Goal: Task Accomplishment & Management: Use online tool/utility

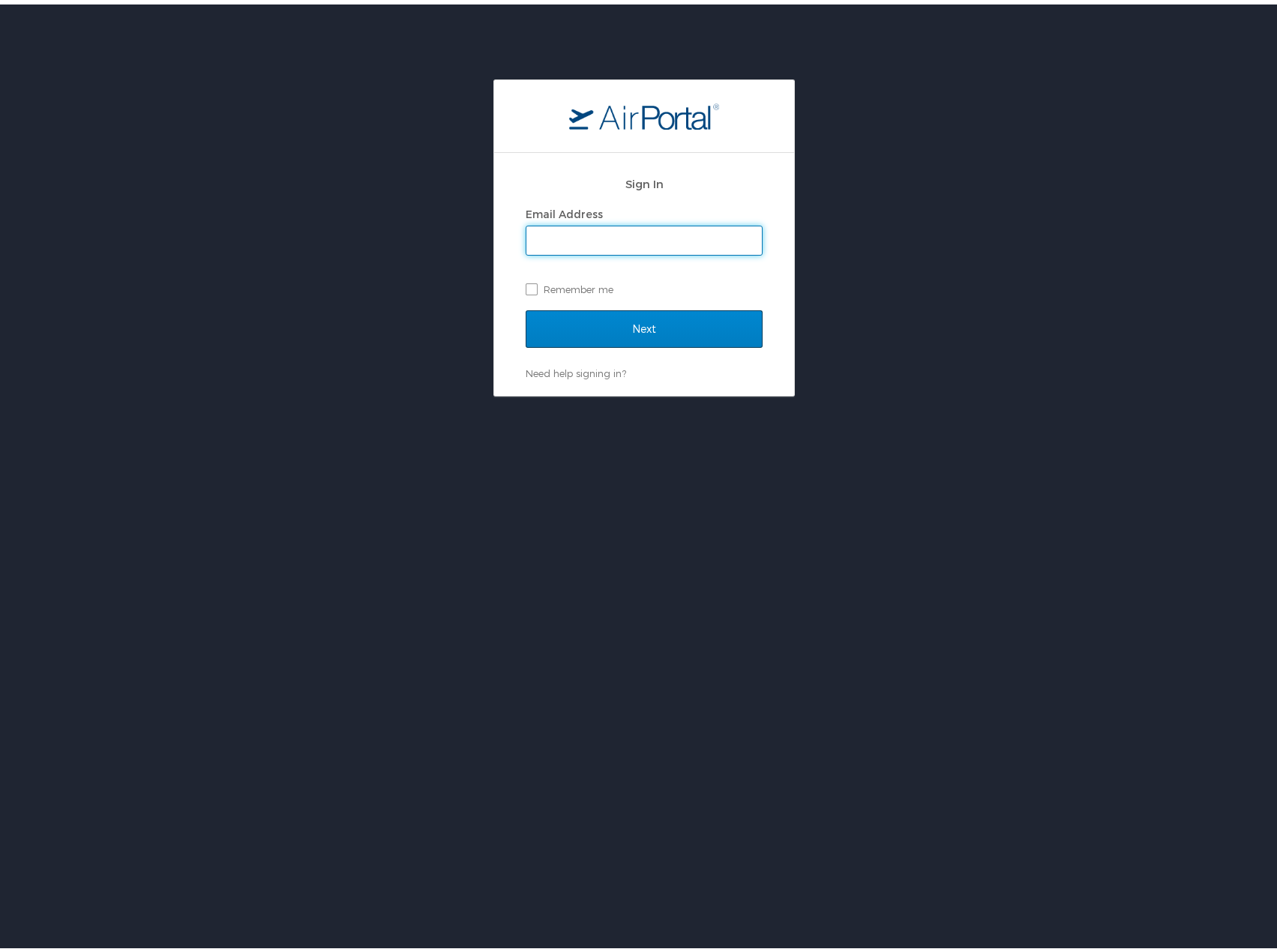
type input "sarah.robbins@chghealthcare.com"
click at [654, 325] on input "Next" at bounding box center [644, 324] width 237 height 38
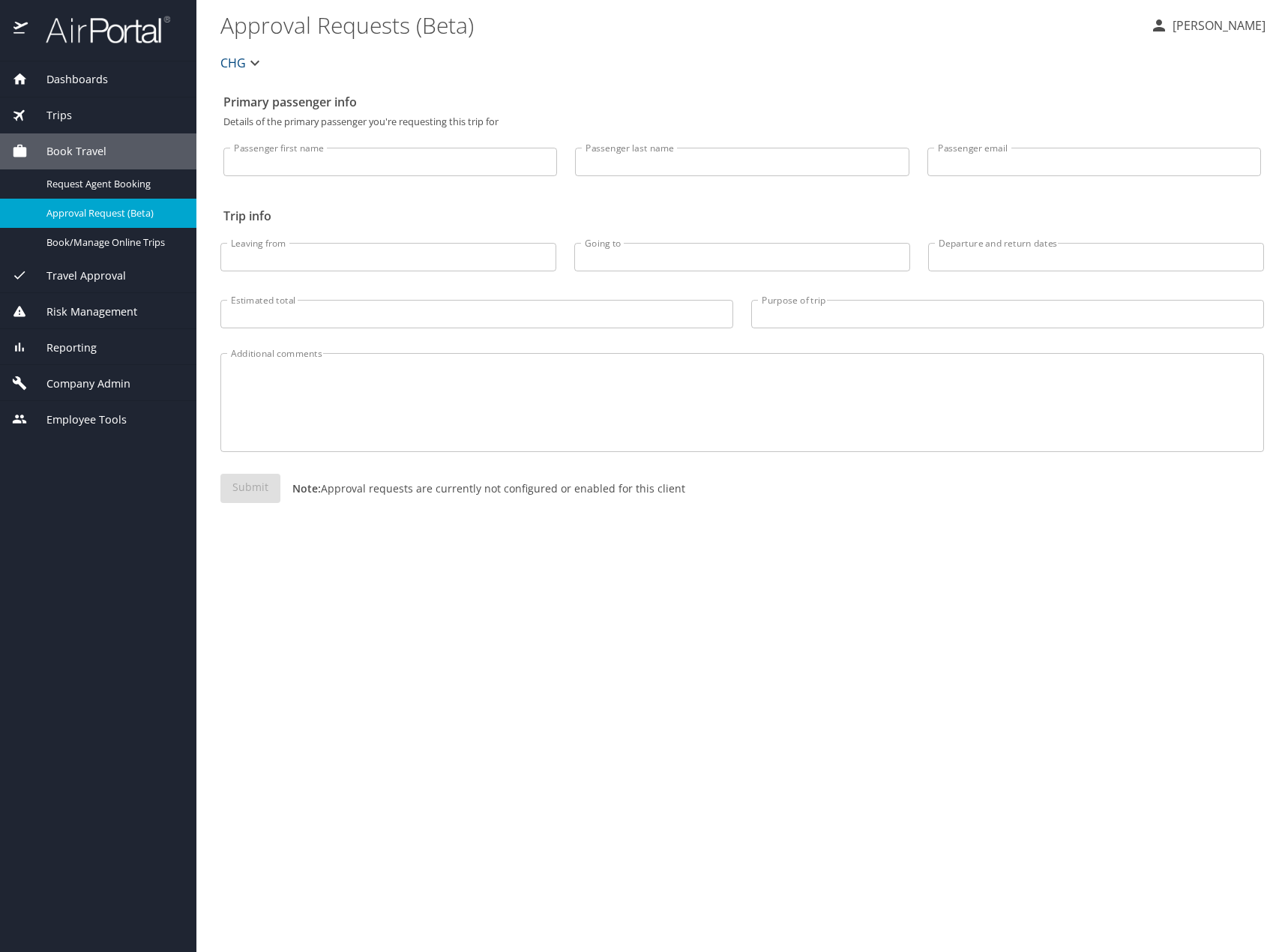
click at [65, 340] on span "Reporting" at bounding box center [62, 347] width 69 height 17
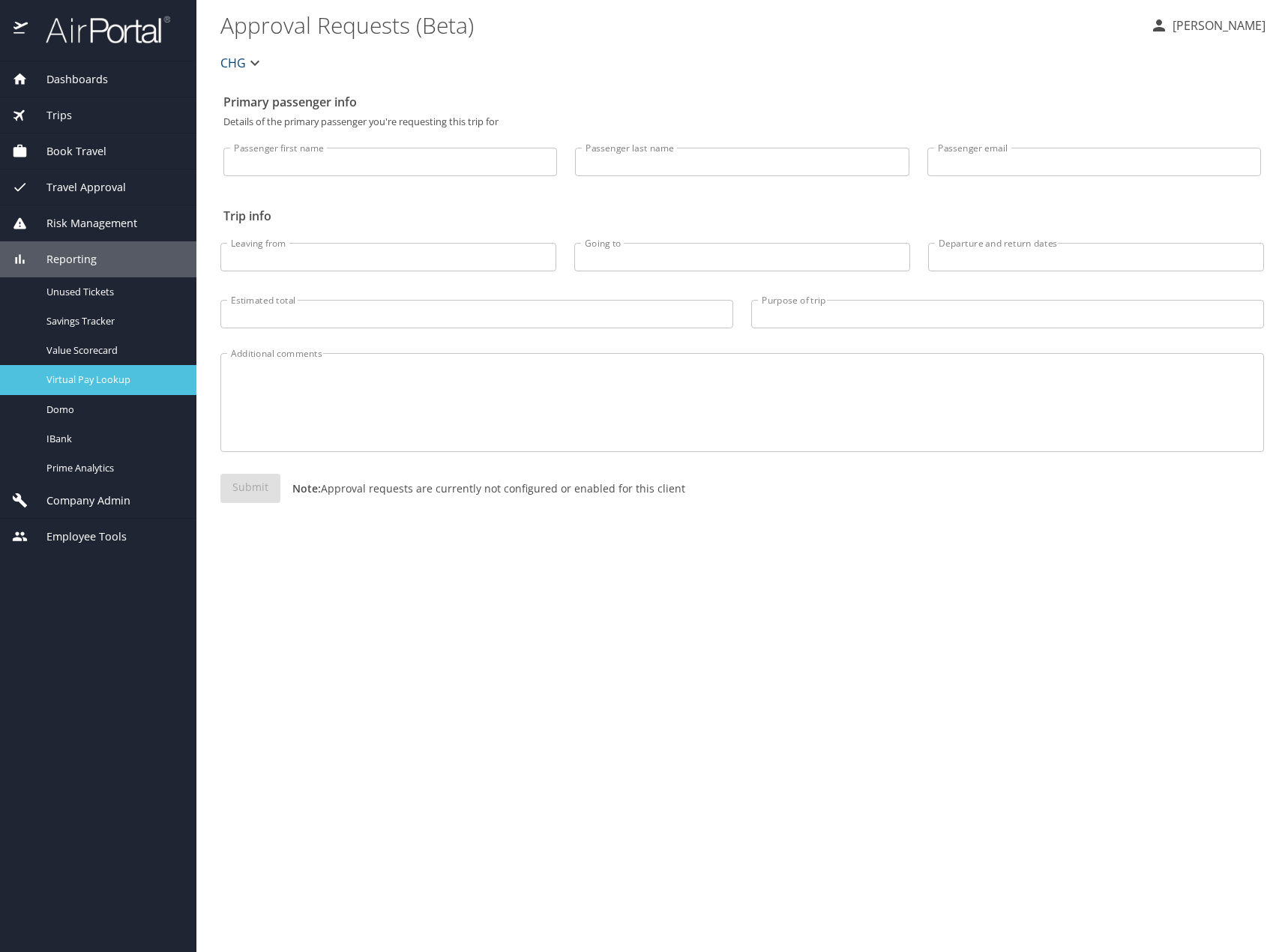
click at [136, 378] on span "Virtual Pay Lookup" at bounding box center [113, 380] width 132 height 14
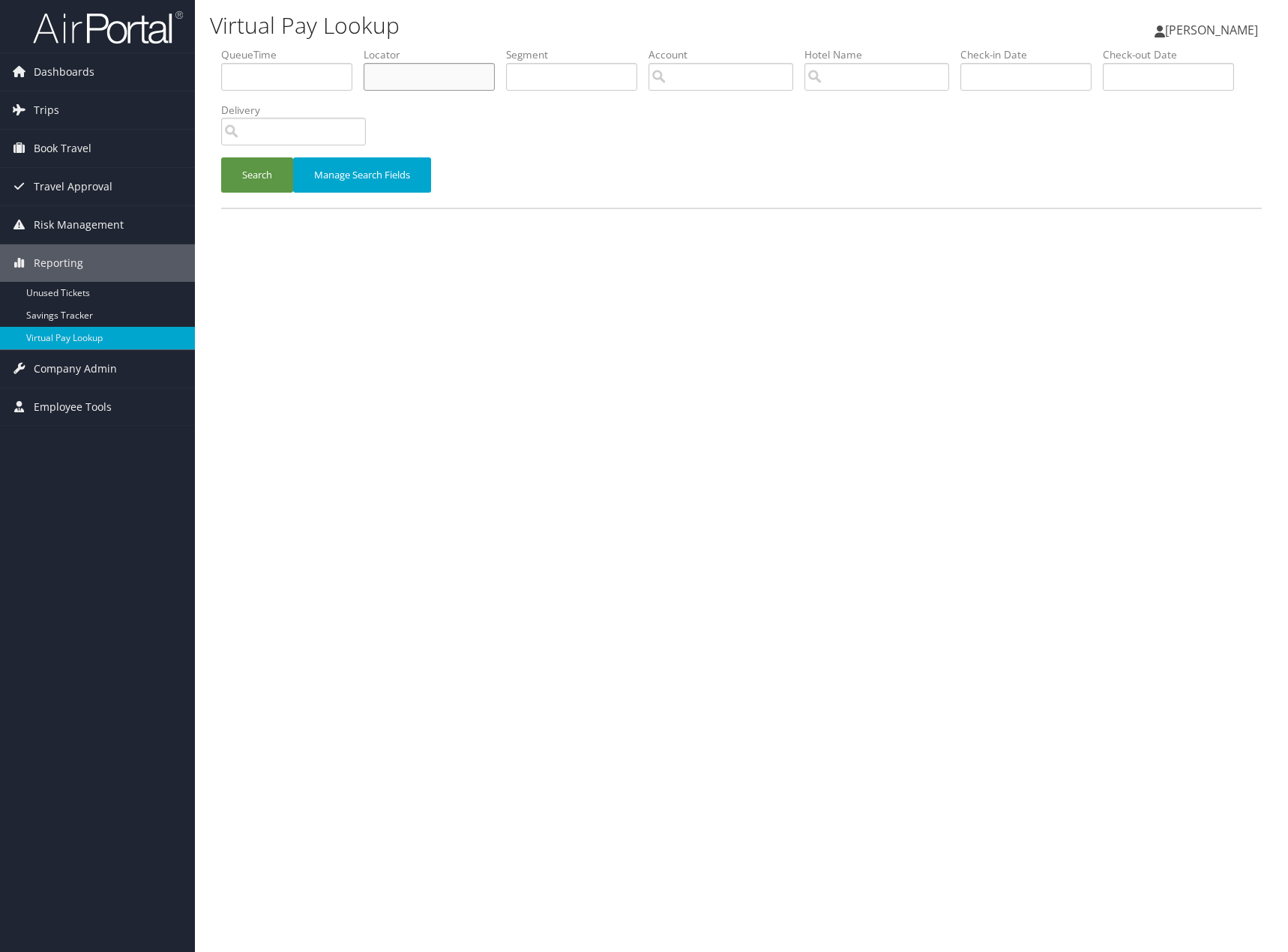
click at [400, 78] on input "text" at bounding box center [428, 76] width 131 height 27
click at [408, 88] on input "text" at bounding box center [428, 76] width 131 height 27
click at [403, 77] on input "text" at bounding box center [428, 76] width 131 height 27
type input "husumw"
click at [275, 192] on button "Search" at bounding box center [257, 175] width 72 height 35
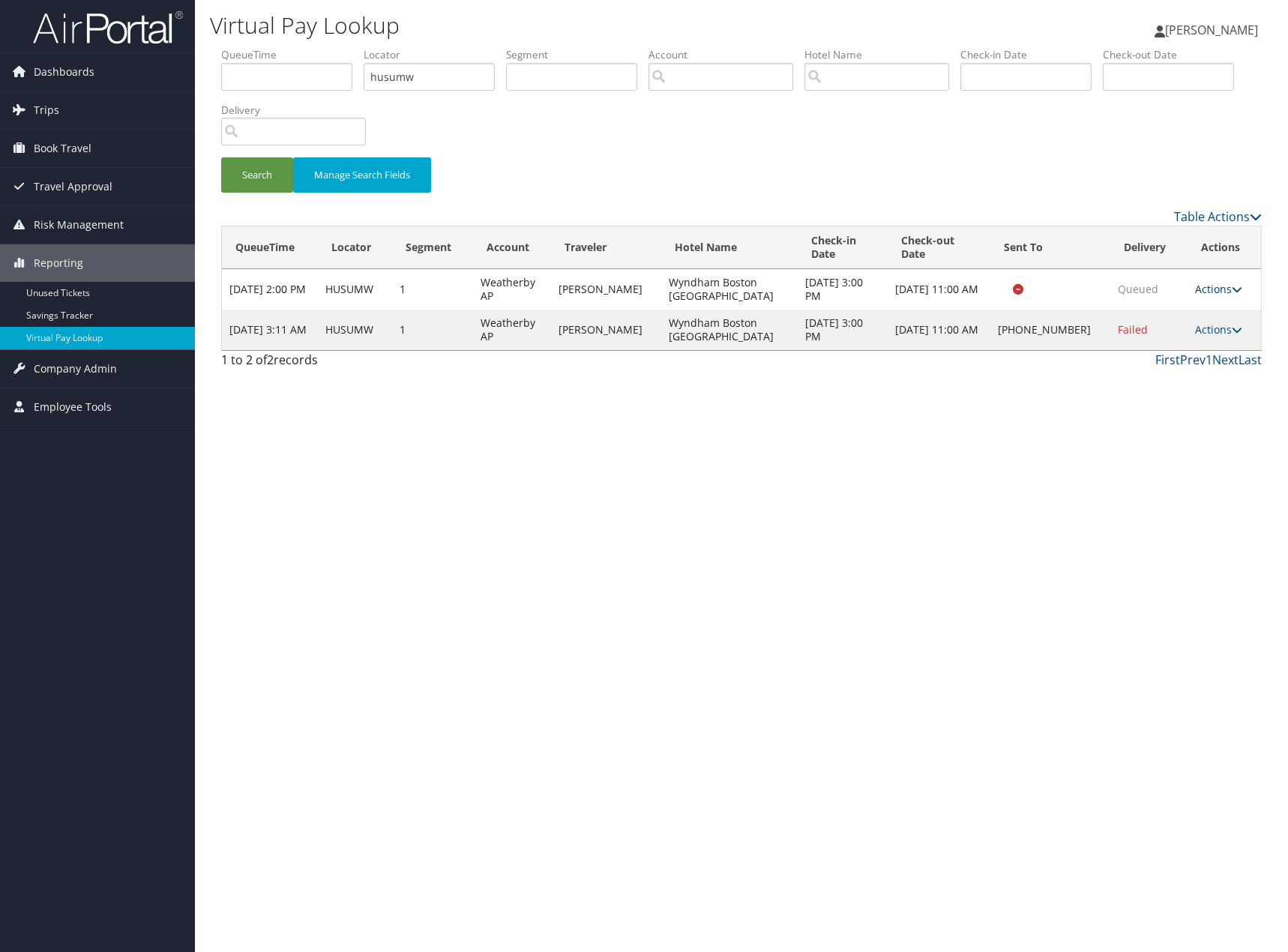
click at [1210, 294] on link "Actions" at bounding box center [1219, 289] width 48 height 14
click at [1175, 342] on link "Logs" at bounding box center [1187, 336] width 94 height 26
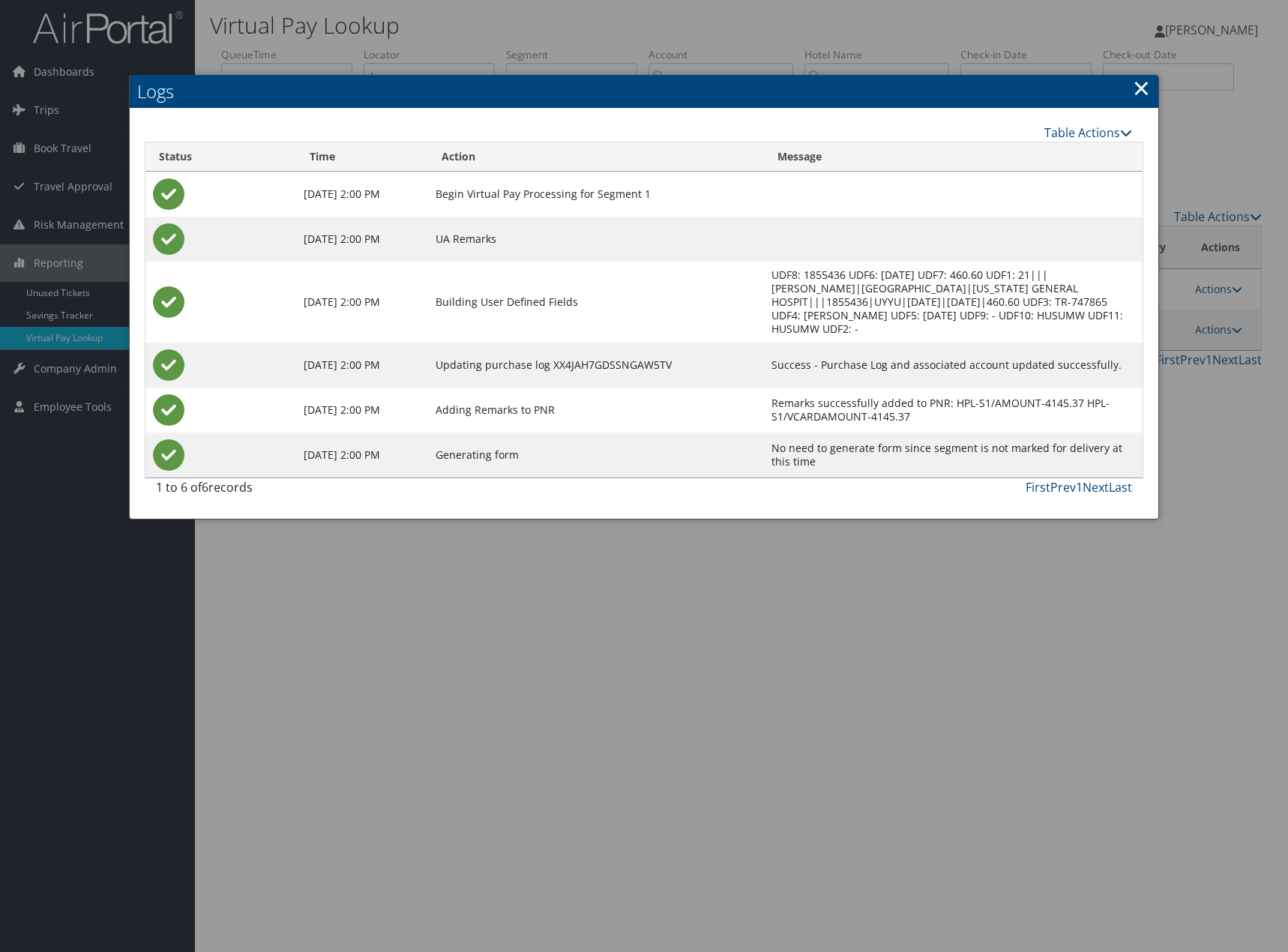
click at [1139, 88] on link "×" at bounding box center [1142, 87] width 18 height 30
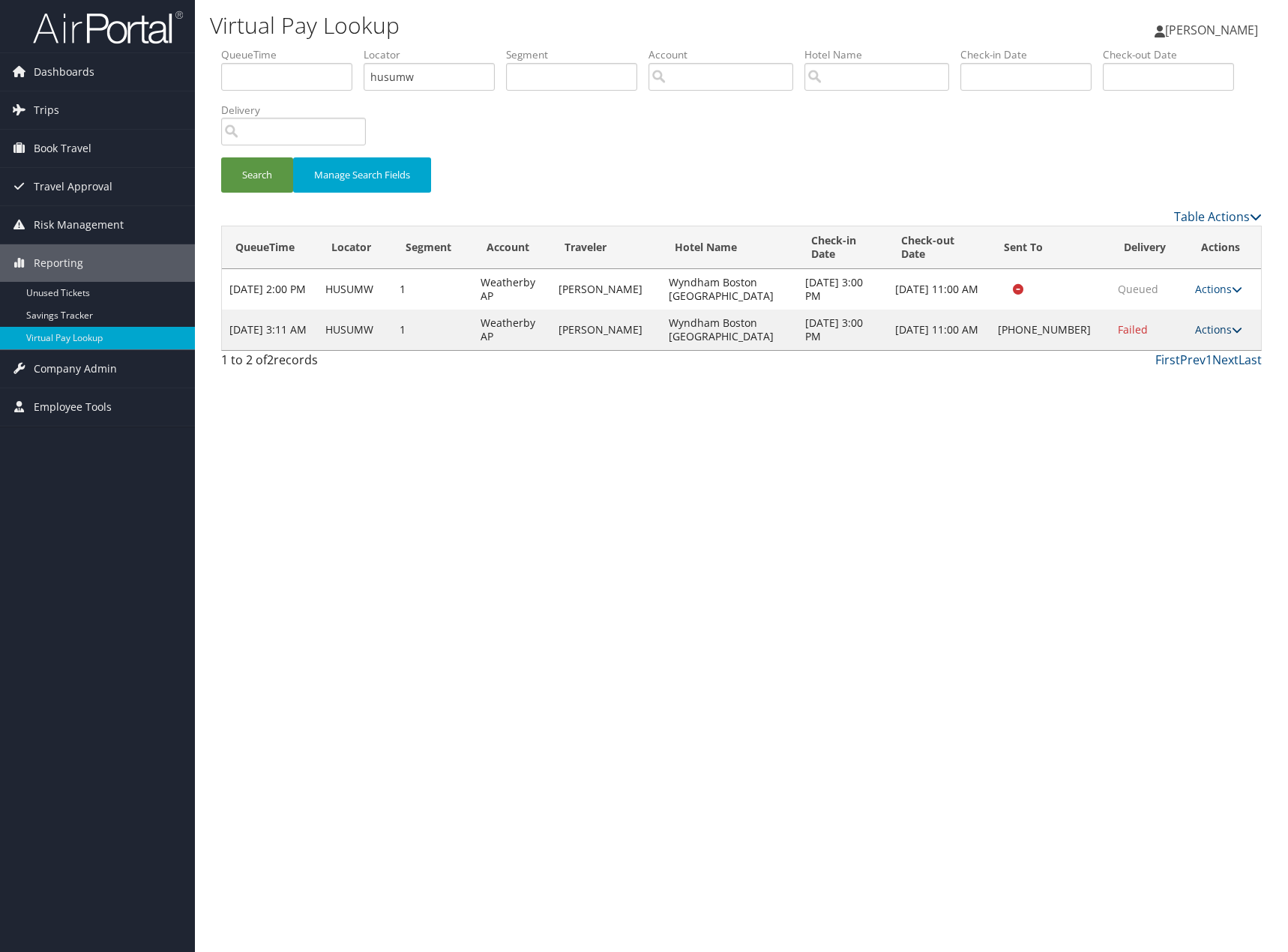
click at [1195, 332] on link "Actions" at bounding box center [1219, 330] width 48 height 14
click at [1127, 381] on link "Logs" at bounding box center [1169, 376] width 128 height 26
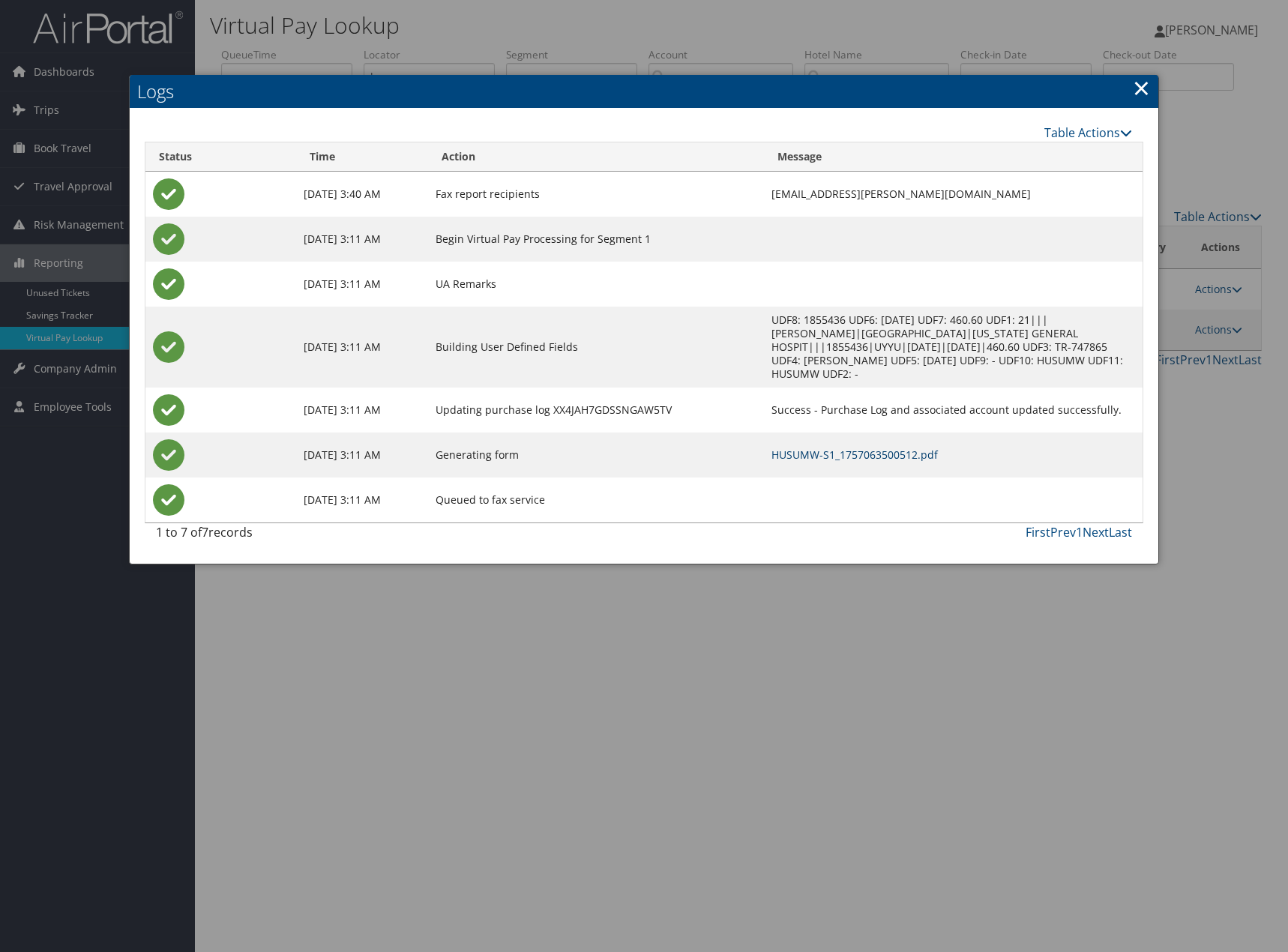
click at [771, 448] on link "HUSUMW-S1_1757063500512.pdf" at bounding box center [854, 455] width 167 height 14
